Goal: Task Accomplishment & Management: Manage account settings

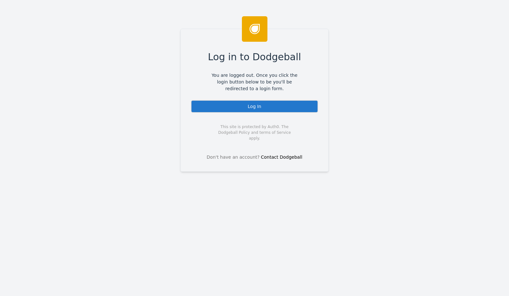
click at [313, 94] on div "Log in to Dodgeball You are logged out. Once you click the login button below t…" at bounding box center [254, 100] width 148 height 143
click at [305, 106] on div "Log In" at bounding box center [254, 106] width 127 height 13
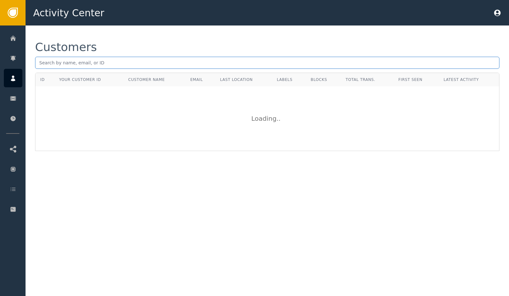
click at [141, 65] on input "text" at bounding box center [267, 63] width 464 height 12
paste input "[EMAIL_ADDRESS][DOMAIN_NAME]"
type input "[EMAIL_ADDRESS][DOMAIN_NAME]"
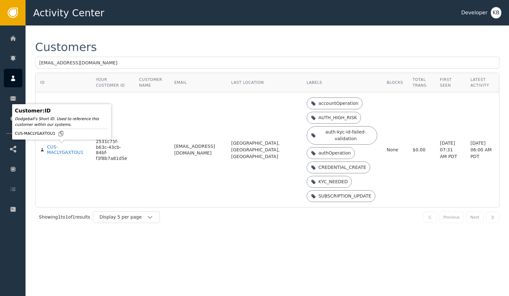
click at [65, 156] on td "CUS-MACLYGAXTOU1" at bounding box center [63, 150] width 56 height 115
click at [61, 153] on div "CUS-MACLYGAXTOU1" at bounding box center [66, 150] width 39 height 11
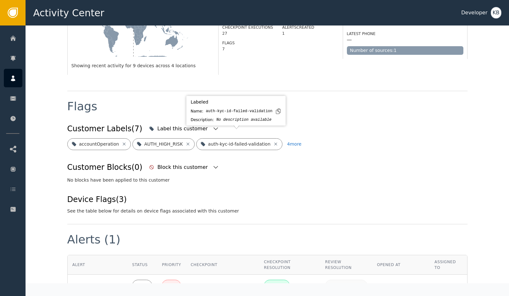
scroll to position [181, 0]
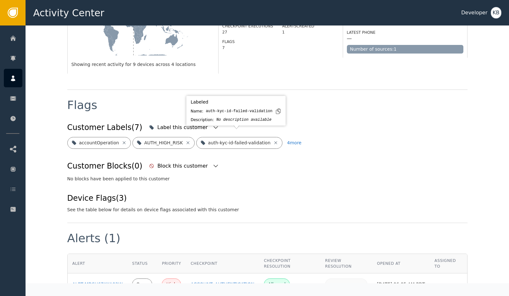
click at [188, 123] on div "Labeled Name: auth-kyc-id-failed-validation Description: No description availab…" at bounding box center [236, 111] width 96 height 26
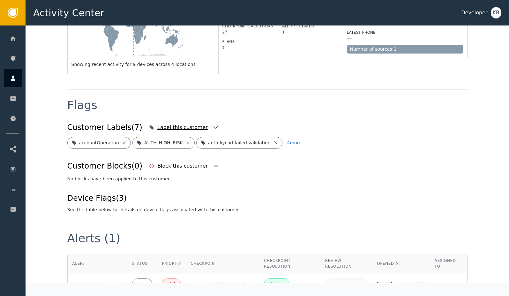
click at [182, 124] on div "Label this customer" at bounding box center [183, 128] width 52 height 8
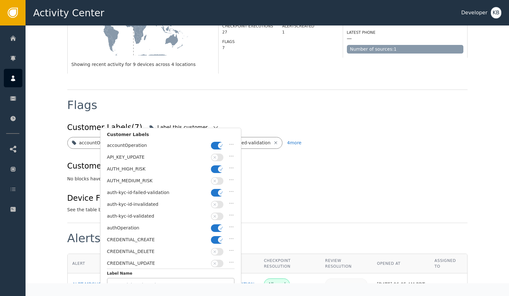
click at [216, 144] on button "button" at bounding box center [217, 146] width 12 height 8
click at [216, 168] on button "button" at bounding box center [217, 170] width 12 height 8
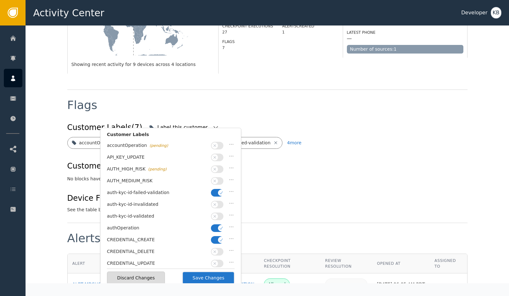
click at [217, 189] on button "button" at bounding box center [217, 193] width 12 height 8
click at [217, 213] on span "button" at bounding box center [215, 216] width 6 height 6
click at [217, 227] on button "button" at bounding box center [217, 229] width 12 height 8
click at [217, 236] on button "button" at bounding box center [217, 240] width 12 height 8
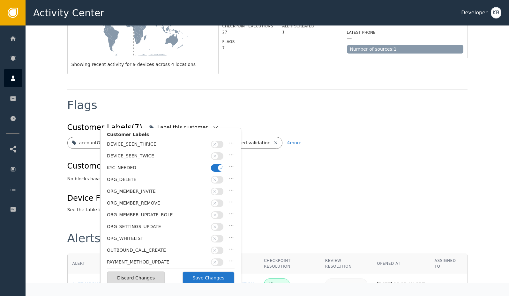
scroll to position [154, 0]
click at [216, 155] on button "button" at bounding box center [217, 157] width 12 height 8
click at [217, 259] on button "button" at bounding box center [217, 263] width 12 height 8
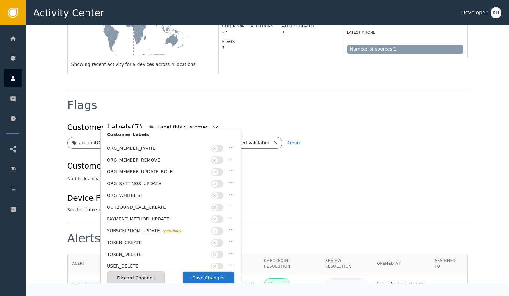
scroll to position [186, 0]
click at [212, 279] on button "Save Changes" at bounding box center [208, 278] width 52 height 13
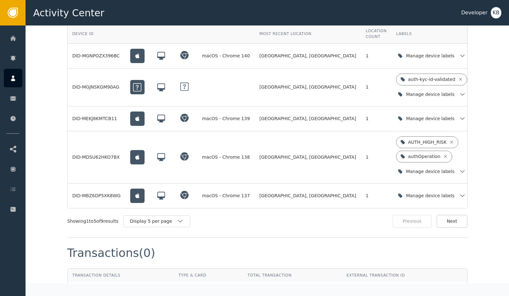
scroll to position [496, 0]
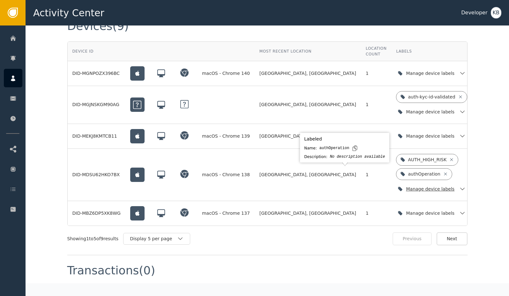
click at [459, 187] on icon "button" at bounding box center [462, 189] width 6 height 6
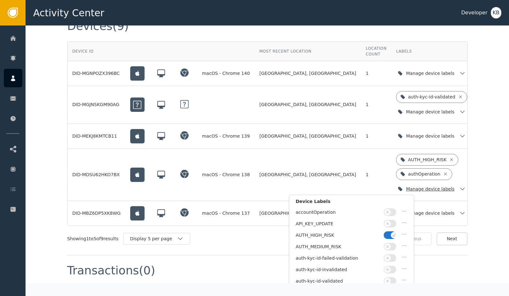
click at [389, 233] on button "button" at bounding box center [390, 236] width 12 height 8
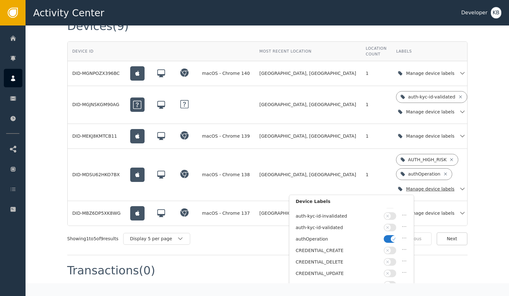
scroll to position [66, 0]
click at [389, 223] on button "button" at bounding box center [390, 227] width 12 height 8
click at [391, 211] on button "button" at bounding box center [390, 215] width 12 height 8
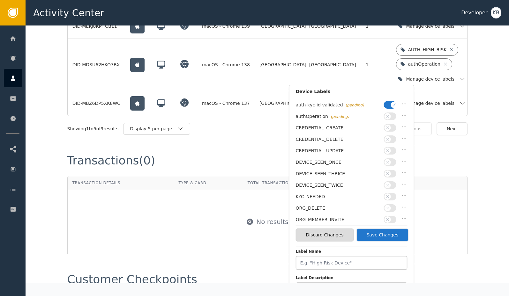
click at [391, 235] on button "Save Changes" at bounding box center [382, 235] width 52 height 13
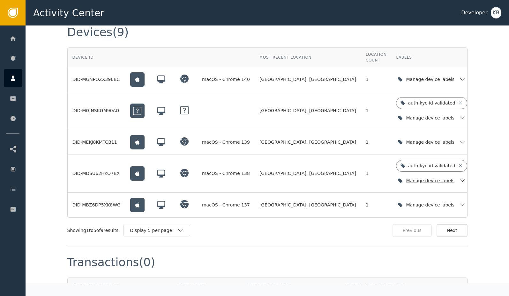
scroll to position [481, 0]
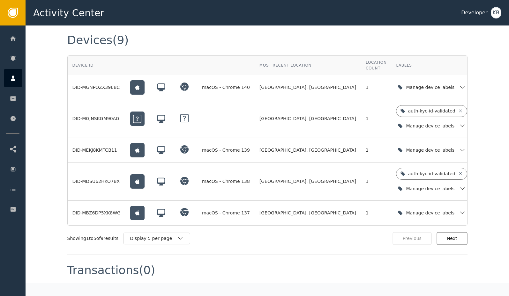
click at [442, 235] on button "Next" at bounding box center [451, 238] width 31 height 13
